Goal: Information Seeking & Learning: Learn about a topic

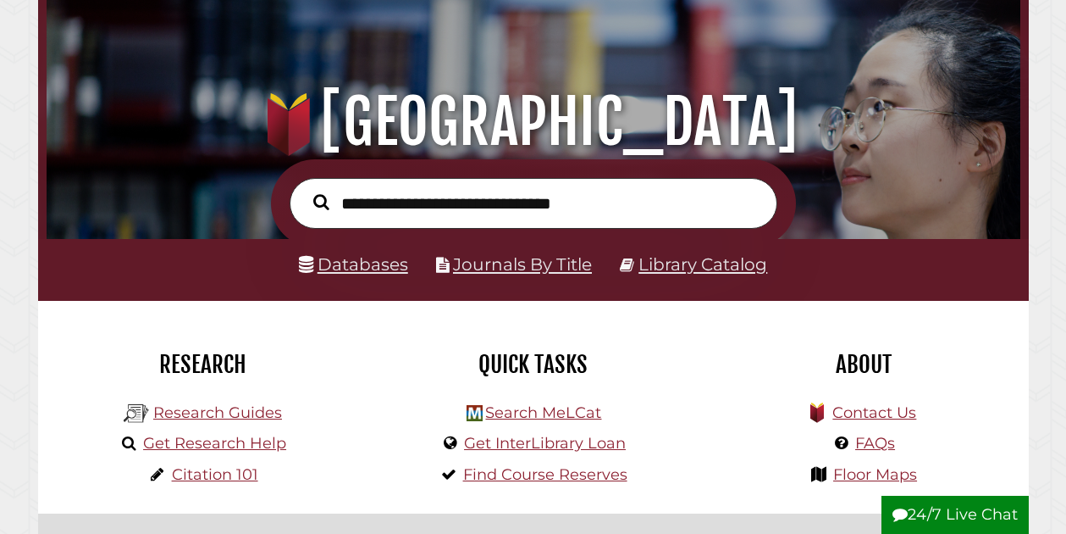
scroll to position [113, 0]
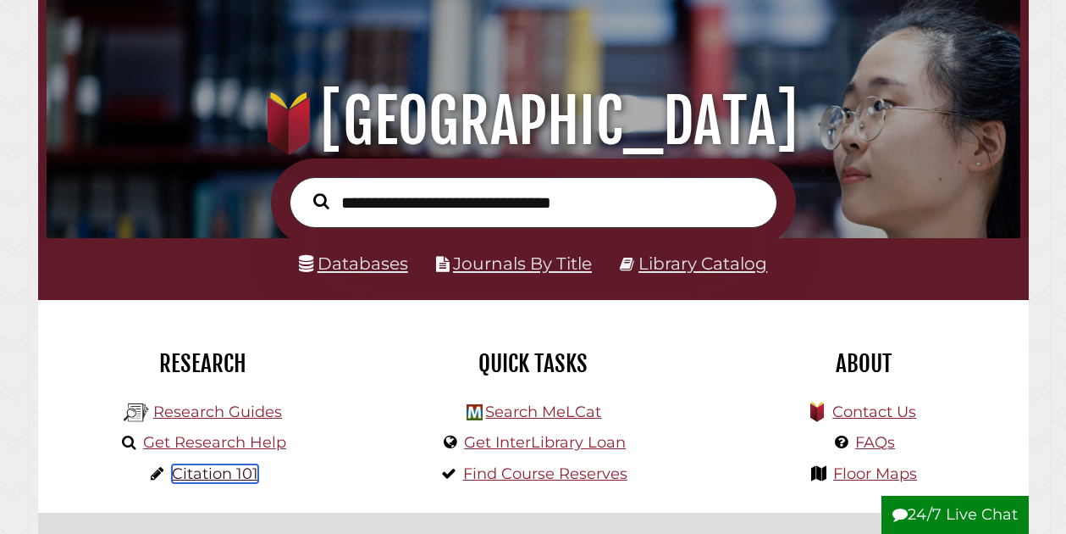
click at [212, 483] on link "Citation 101" at bounding box center [215, 473] width 86 height 19
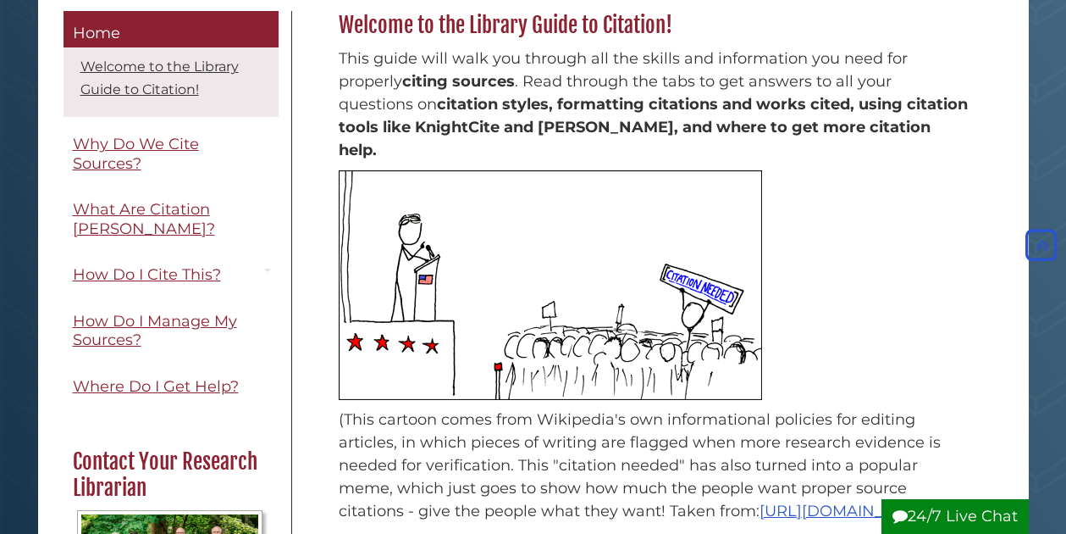
scroll to position [245, 0]
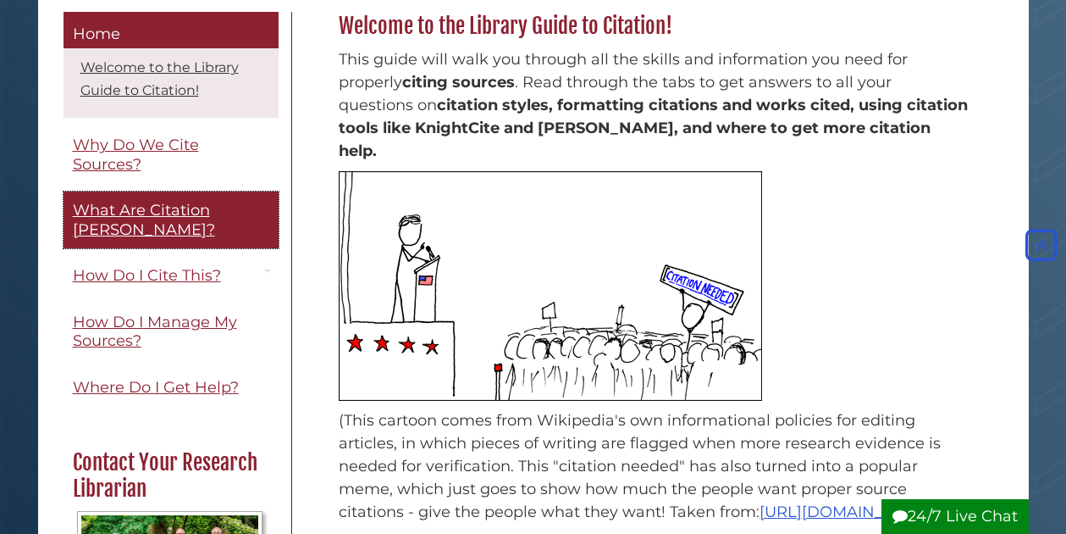
click at [192, 208] on span "What Are Citation [PERSON_NAME]?" at bounding box center [144, 220] width 142 height 38
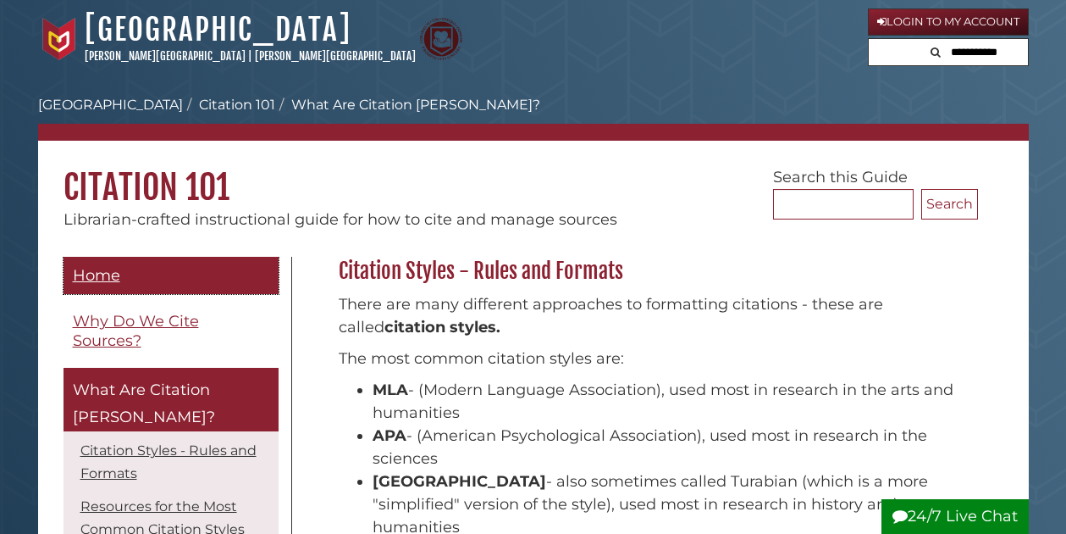
click at [101, 271] on span "Home" at bounding box center [96, 275] width 47 height 19
